Goal: Information Seeking & Learning: Learn about a topic

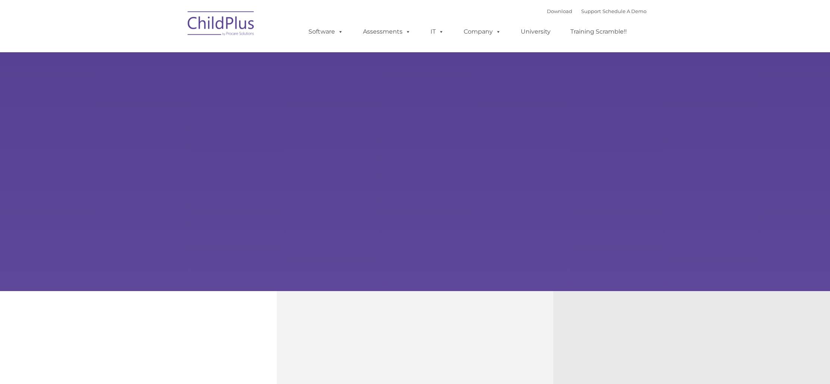
type input ""
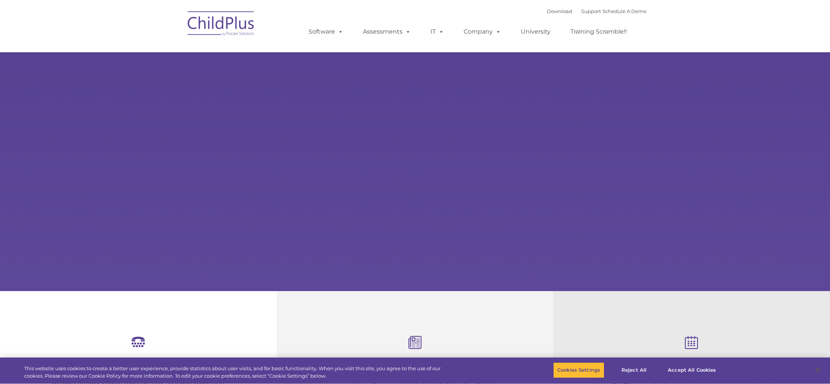
select select "MEDIUM"
click at [550, 11] on link "Download" at bounding box center [559, 11] width 25 height 6
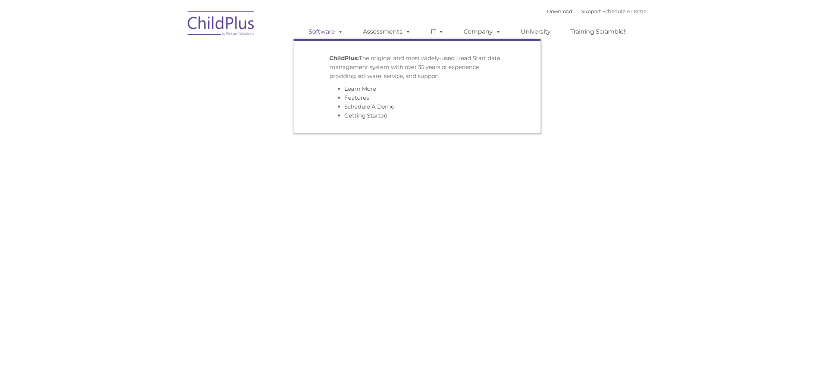
click at [339, 32] on span at bounding box center [339, 31] width 8 height 7
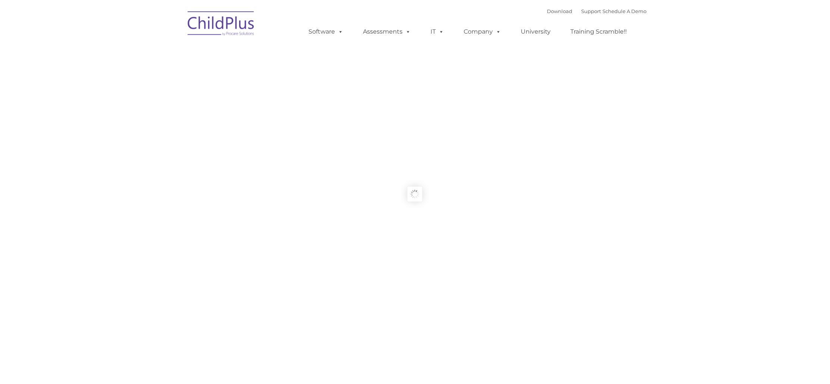
type input ""
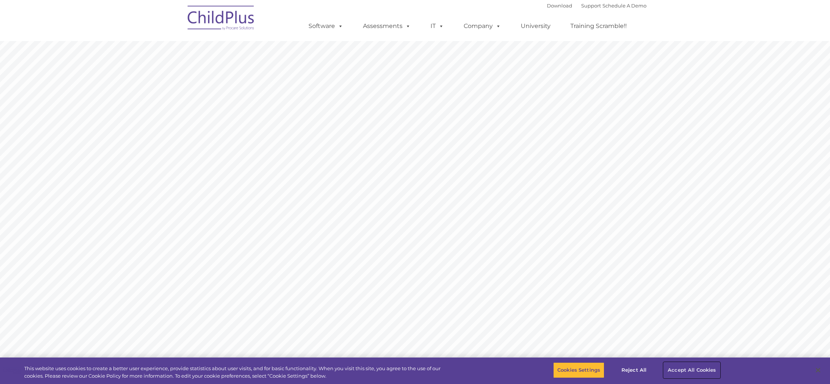
click at [684, 368] on button "Accept All Cookies" at bounding box center [692, 370] width 56 height 16
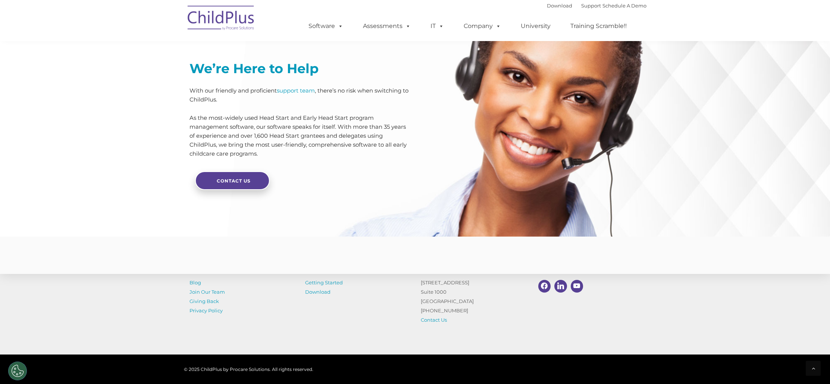
scroll to position [1718, 0]
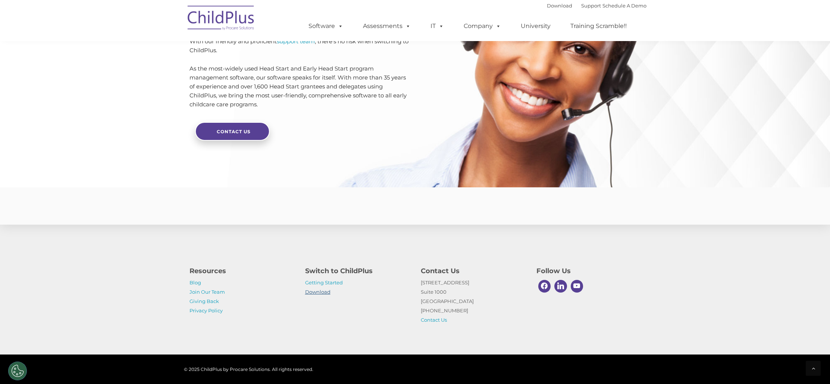
click at [320, 292] on link "Download" at bounding box center [317, 292] width 25 height 6
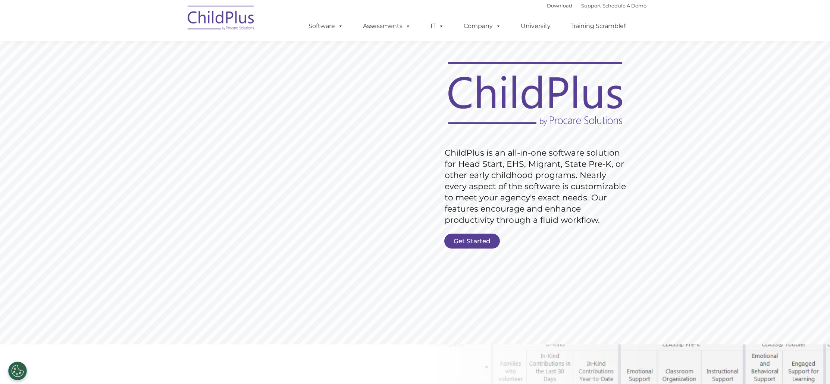
scroll to position [15, 0]
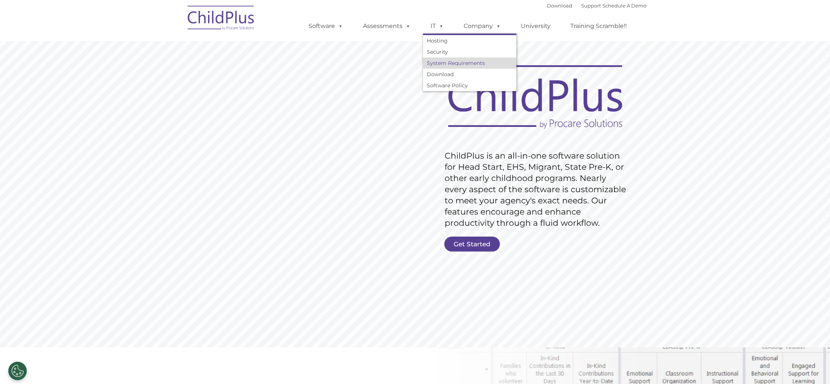
click at [440, 62] on link "System Requirements" at bounding box center [469, 62] width 93 height 11
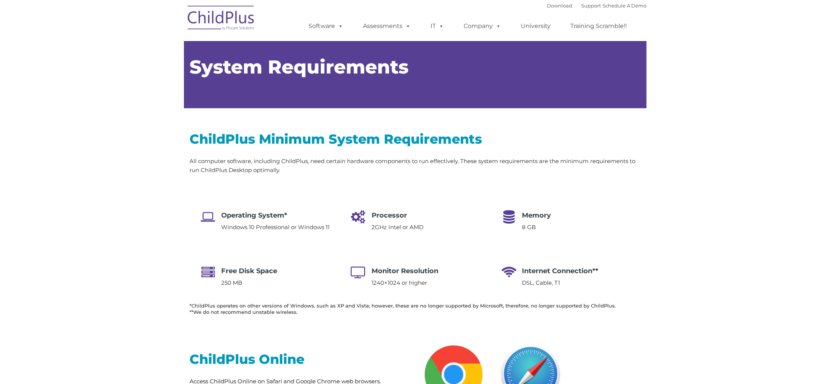
type input ""
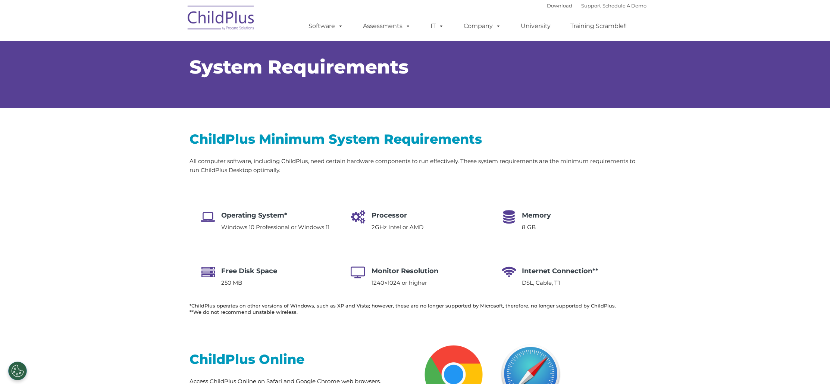
select select "MEDIUM"
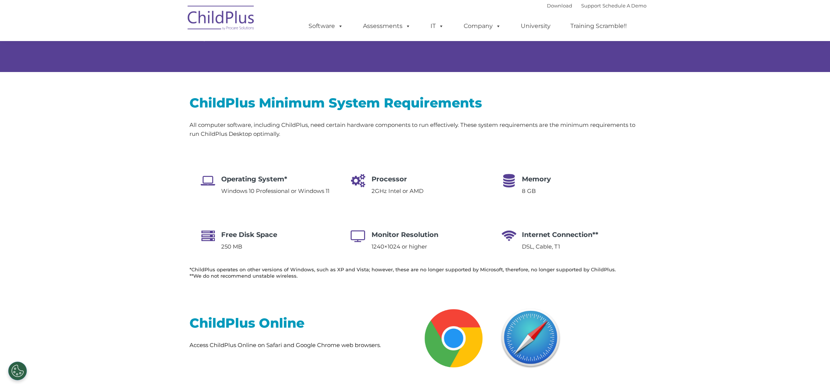
scroll to position [34, 0]
